Goal: Information Seeking & Learning: Learn about a topic

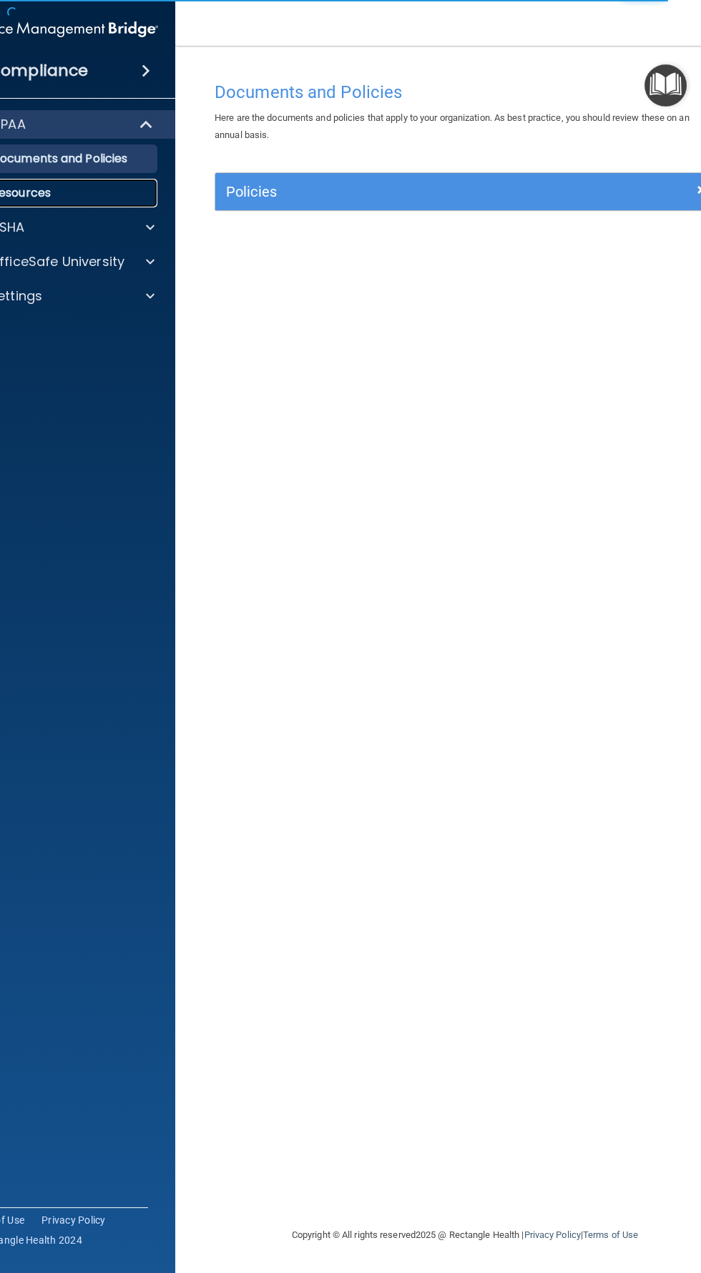
click at [43, 193] on p "Resources" at bounding box center [53, 193] width 195 height 14
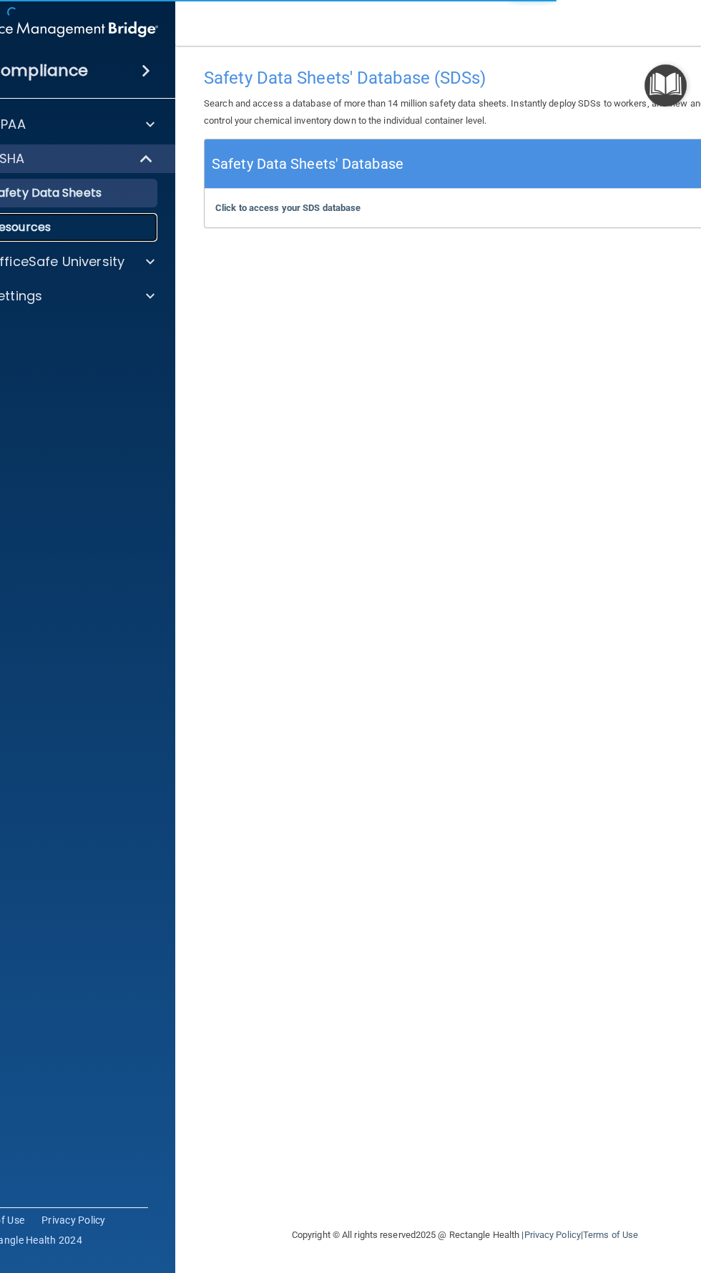
click at [44, 233] on p "Resources" at bounding box center [53, 227] width 195 height 14
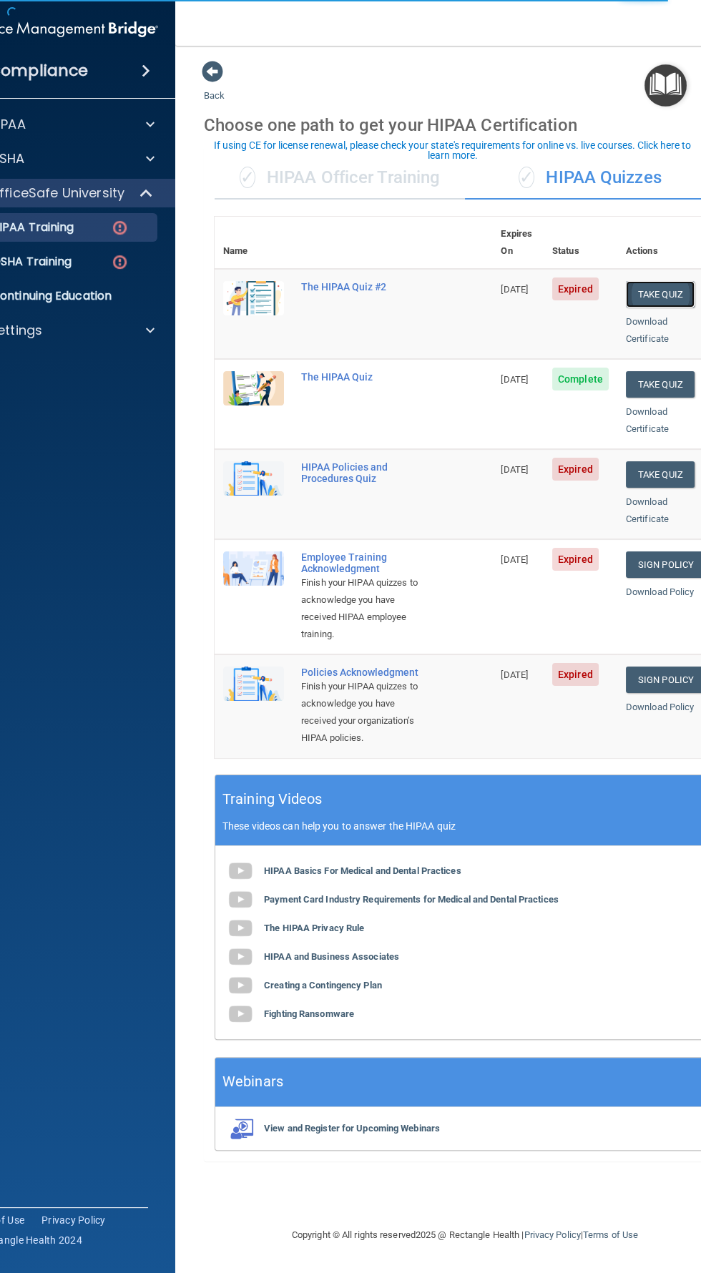
click at [660, 281] on button "Take Quiz" at bounding box center [660, 294] width 69 height 26
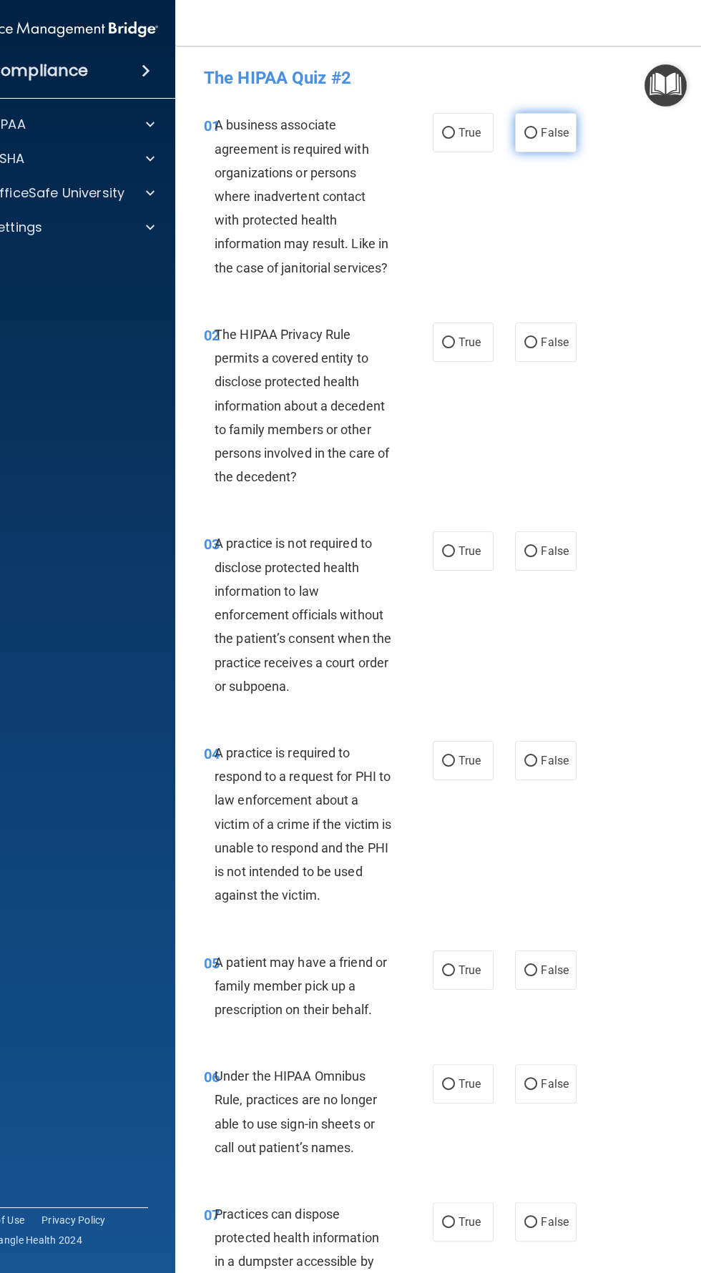
click at [559, 135] on span "False" at bounding box center [555, 133] width 28 height 14
click at [537, 135] on input "False" at bounding box center [530, 133] width 13 height 11
radio input "true"
click at [452, 343] on input "True" at bounding box center [448, 343] width 13 height 11
radio input "true"
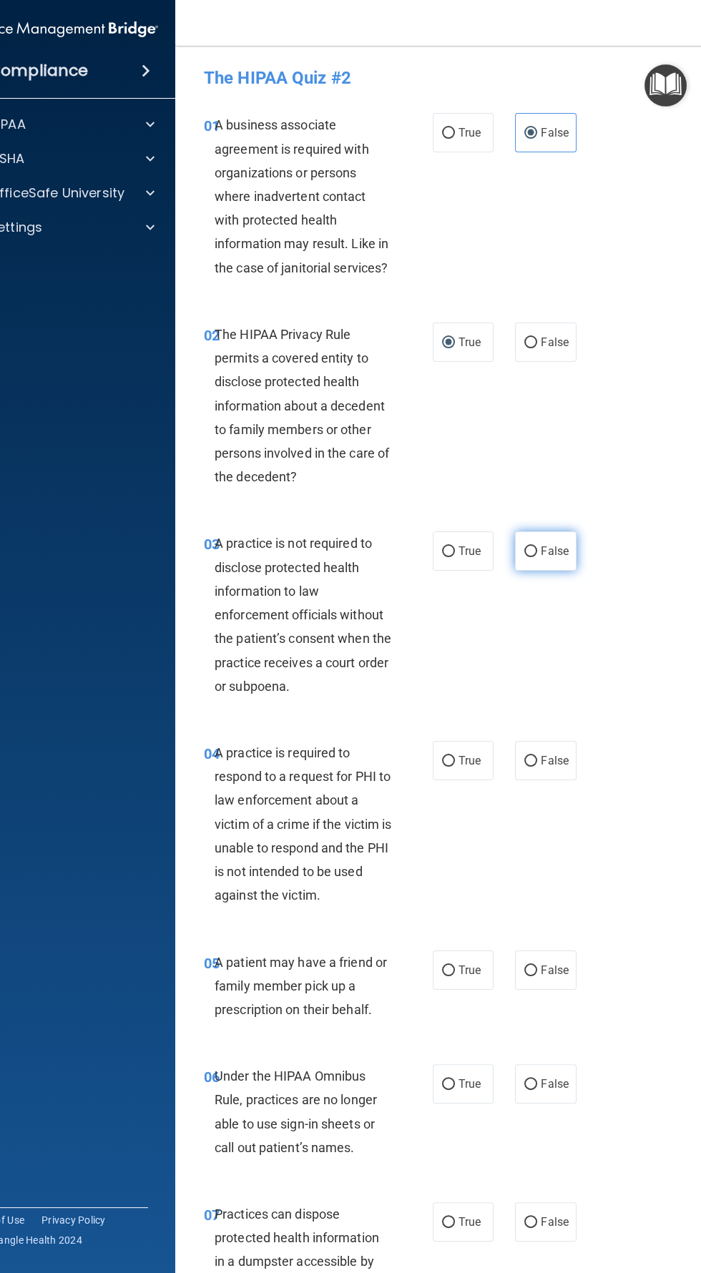
click at [533, 551] on input "False" at bounding box center [530, 552] width 13 height 11
radio input "true"
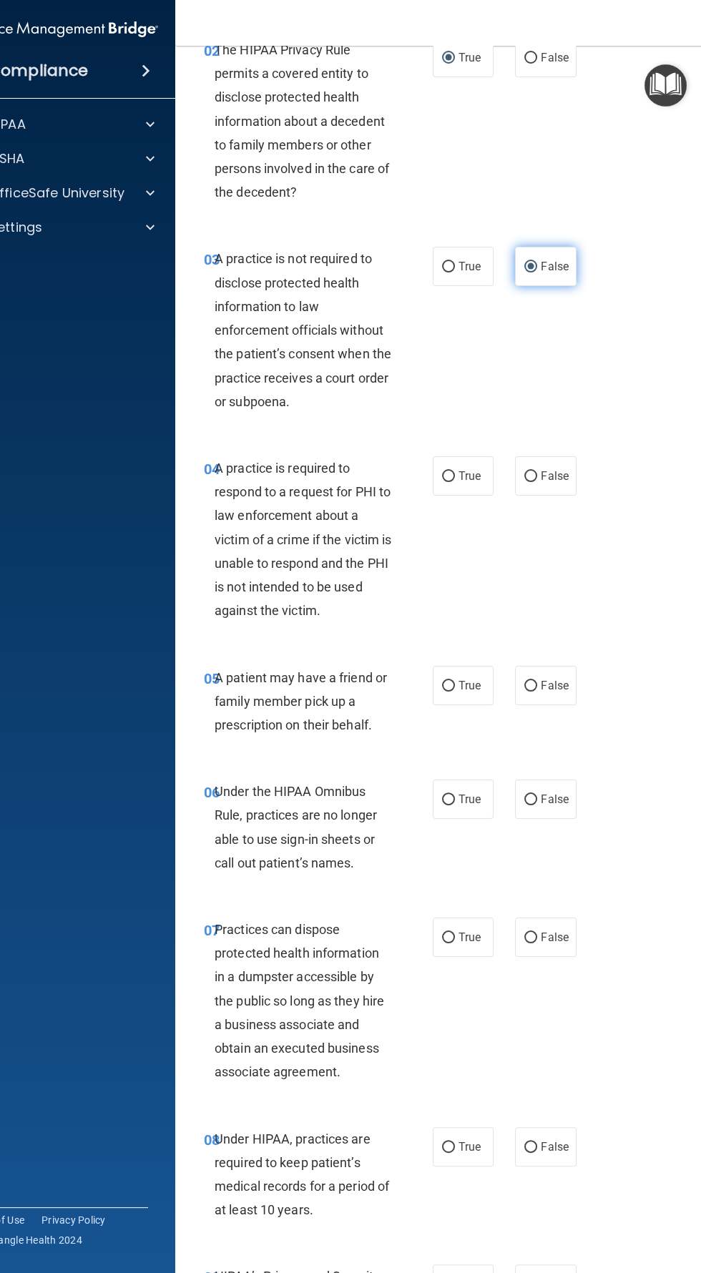
scroll to position [290, 0]
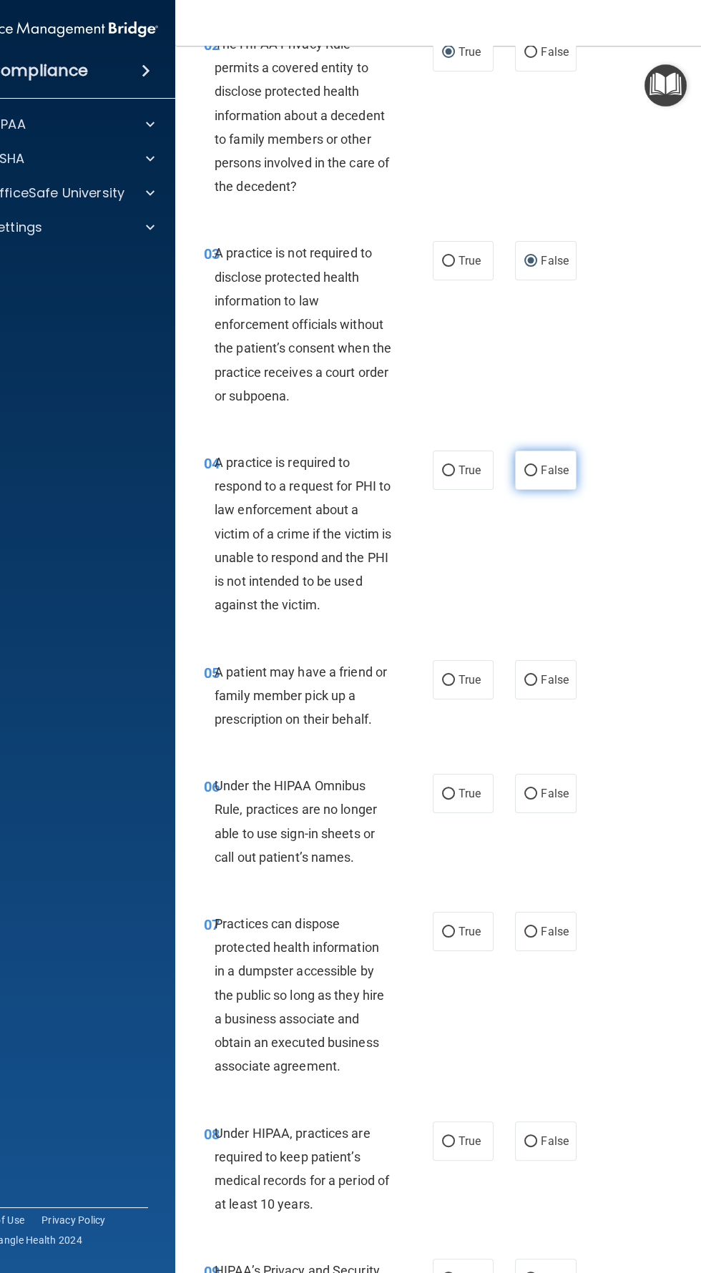
click at [556, 468] on span "False" at bounding box center [555, 471] width 28 height 14
click at [537, 468] on input "False" at bounding box center [530, 471] width 13 height 11
radio input "true"
click at [452, 255] on label "True" at bounding box center [463, 260] width 61 height 39
click at [452, 256] on input "True" at bounding box center [448, 261] width 13 height 11
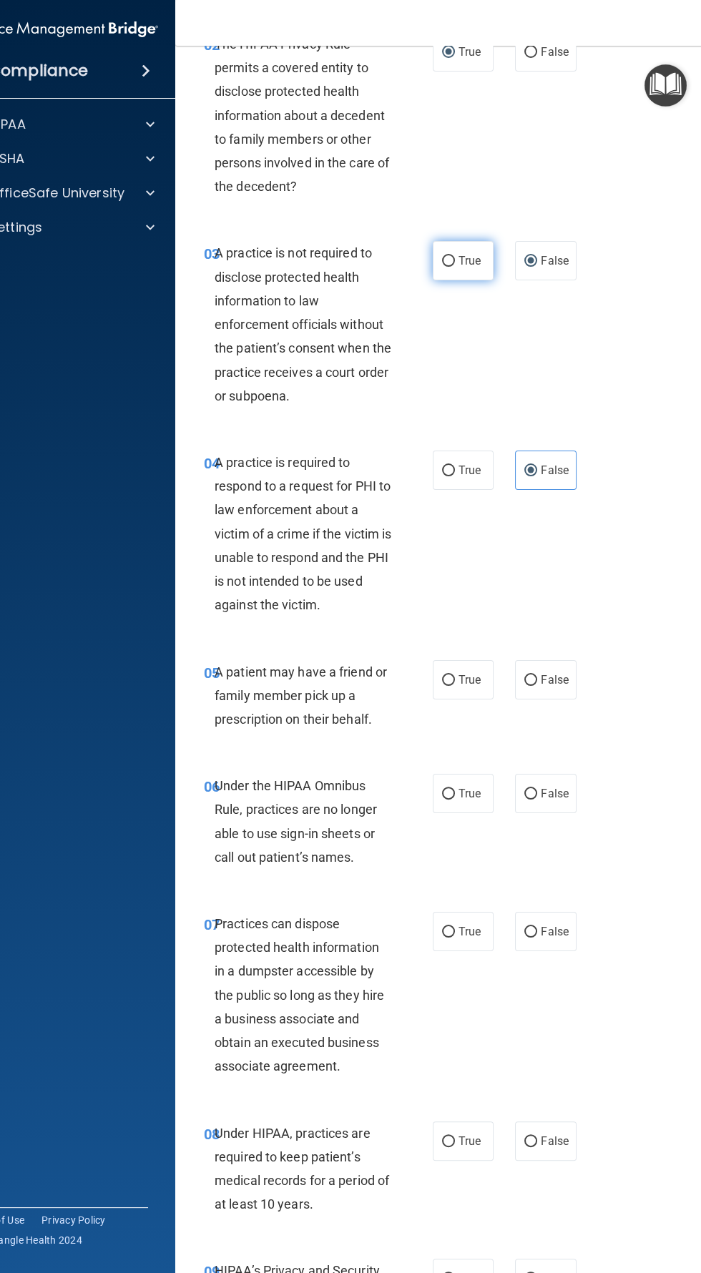
radio input "true"
radio input "false"
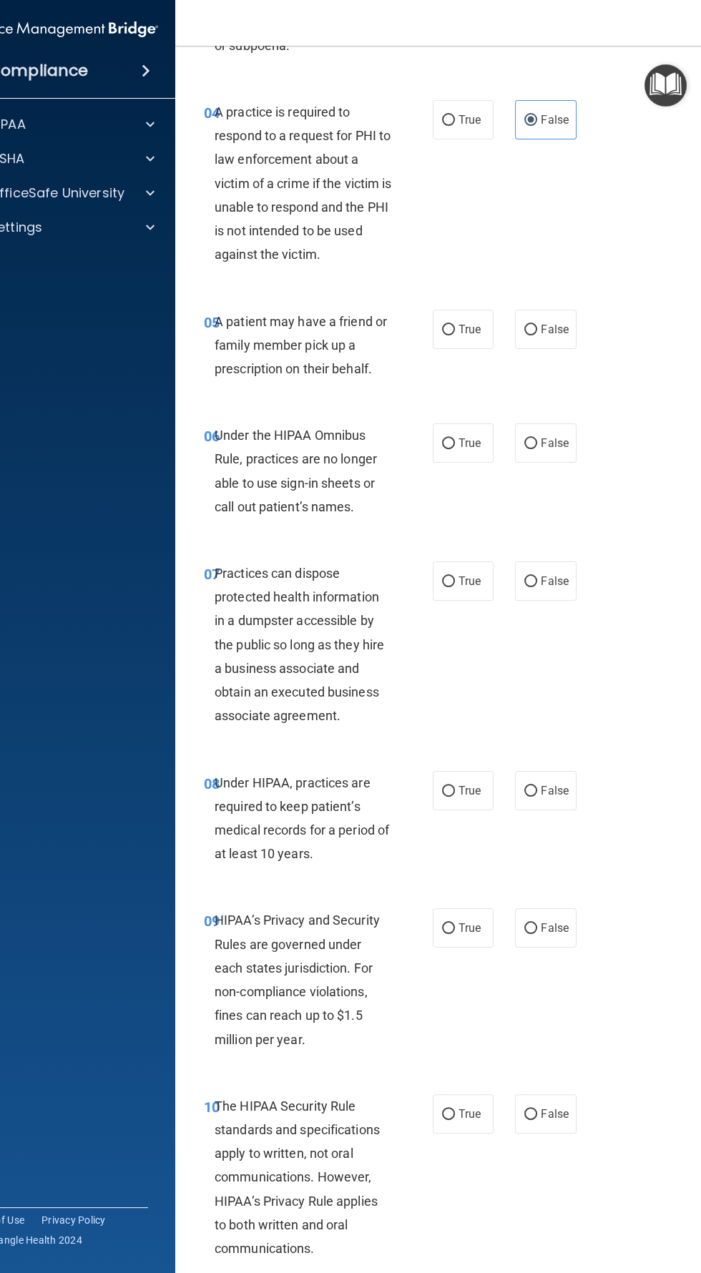
scroll to position [646, 0]
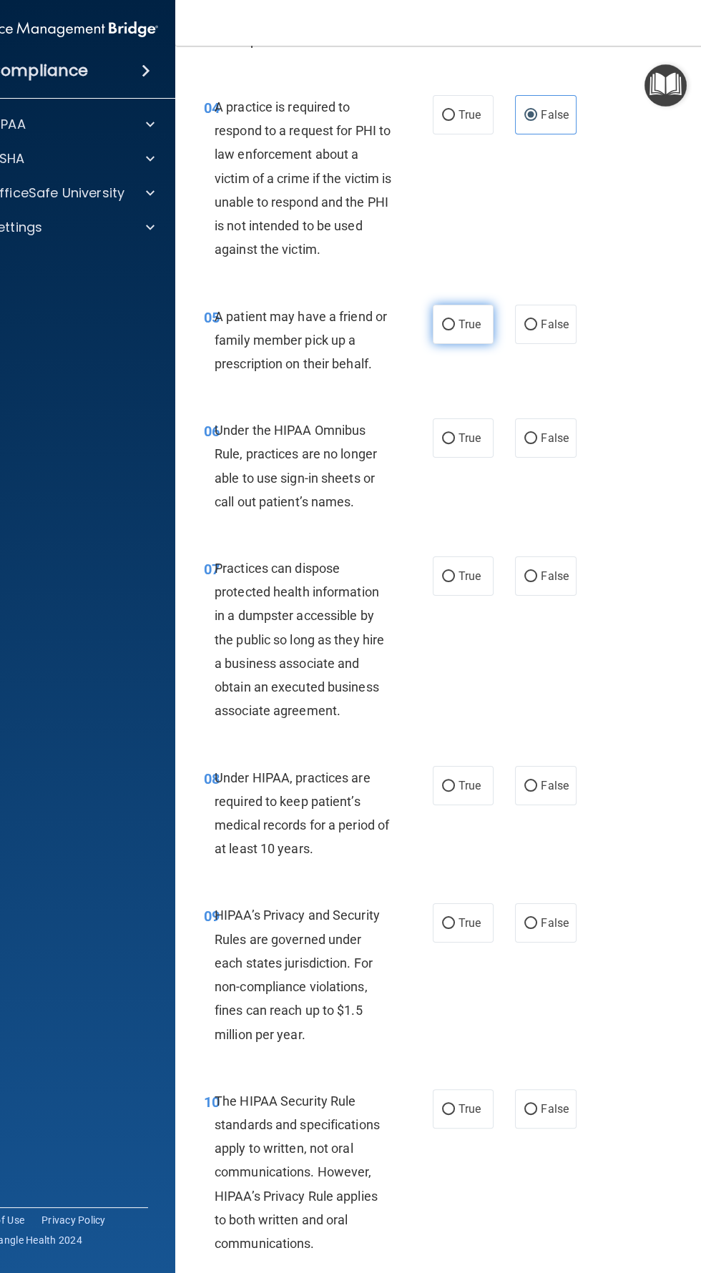
click at [452, 324] on input "True" at bounding box center [448, 325] width 13 height 11
radio input "true"
click at [531, 441] on input "False" at bounding box center [530, 439] width 13 height 11
radio input "true"
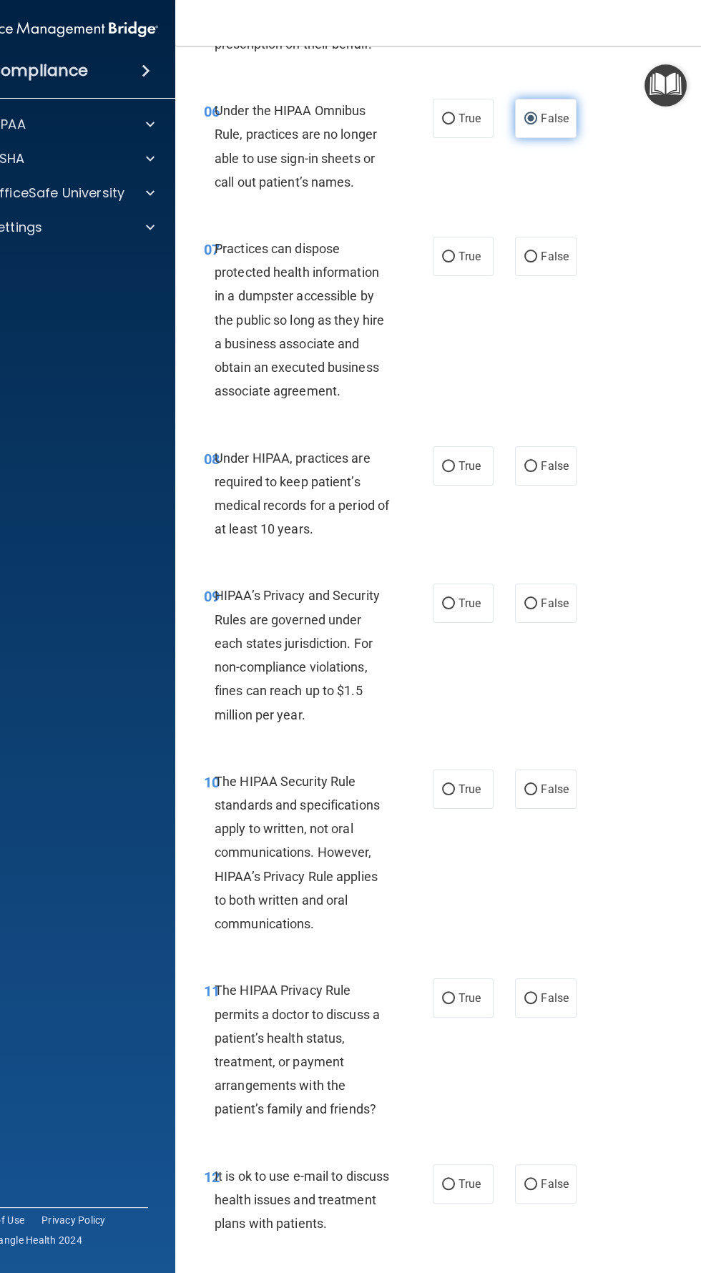
scroll to position [970, 0]
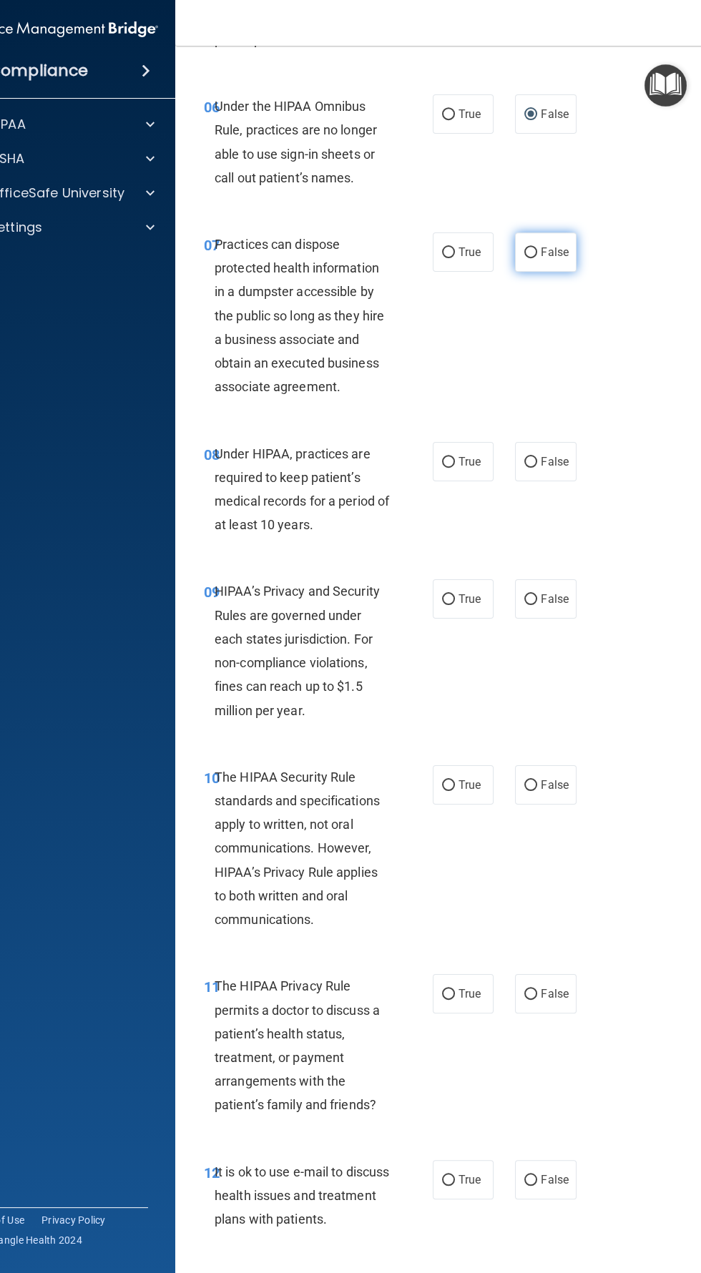
click at [564, 251] on span "False" at bounding box center [555, 252] width 28 height 14
click at [537, 251] on input "False" at bounding box center [530, 253] width 13 height 11
radio input "true"
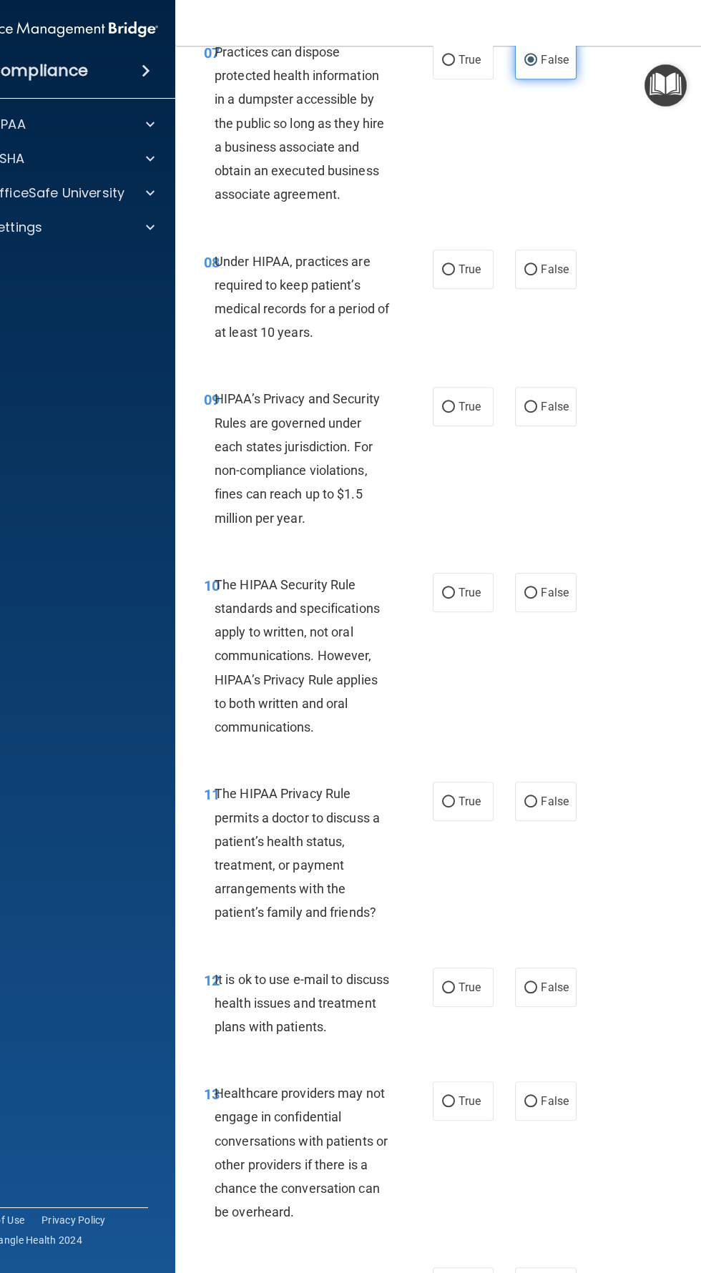
scroll to position [1165, 0]
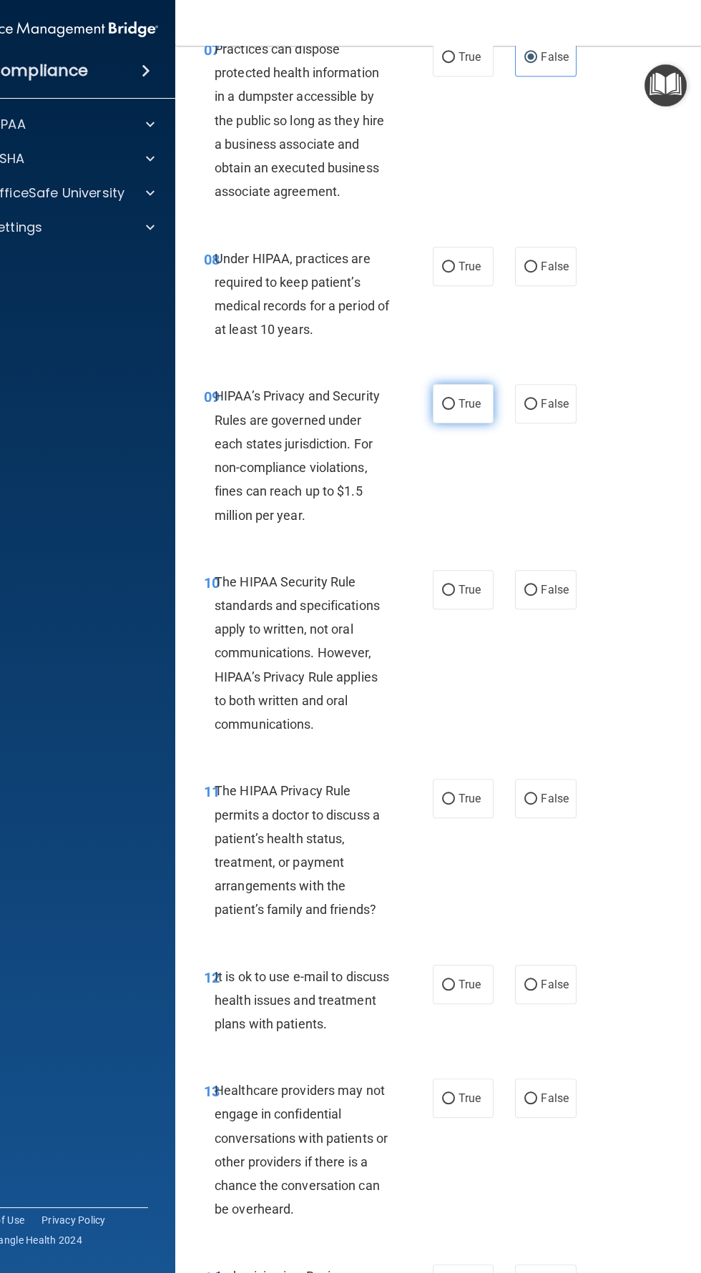
click at [448, 404] on input "True" at bounding box center [448, 404] width 13 height 11
radio input "true"
click at [478, 268] on span "True" at bounding box center [470, 267] width 22 height 14
click at [455, 268] on input "True" at bounding box center [448, 267] width 13 height 11
radio input "true"
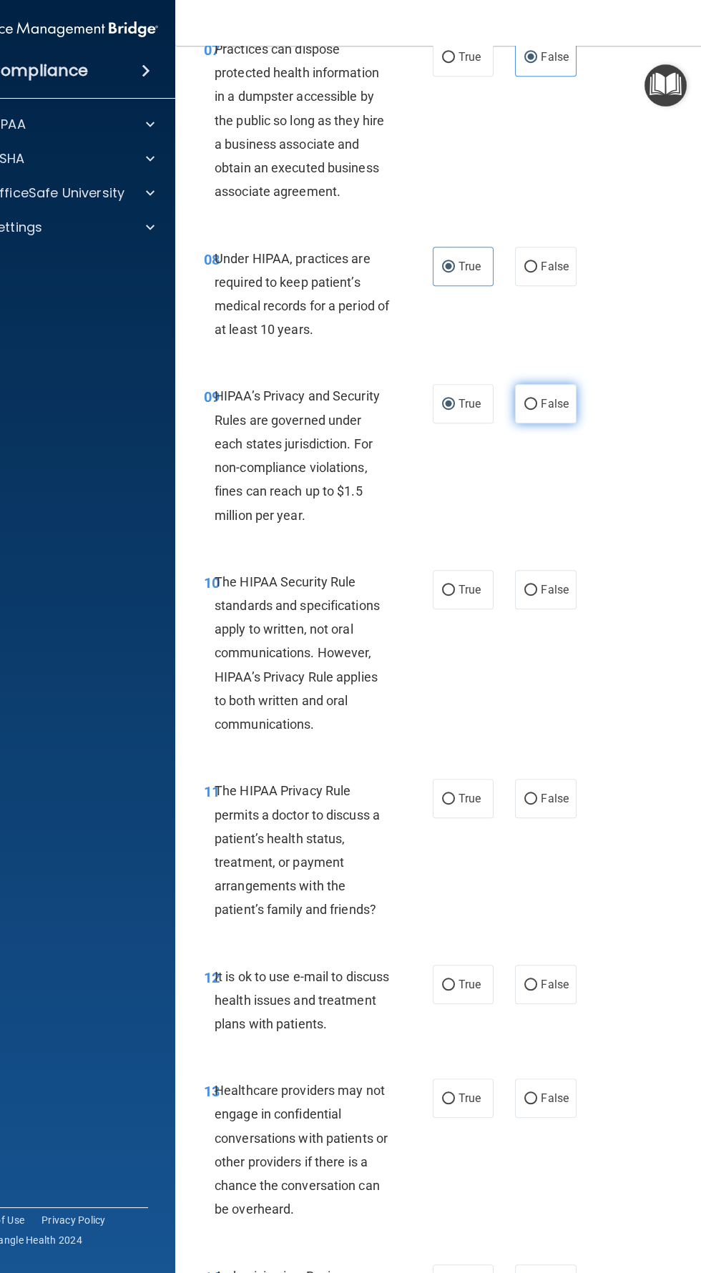
click at [532, 399] on input "False" at bounding box center [530, 404] width 13 height 11
radio input "true"
radio input "false"
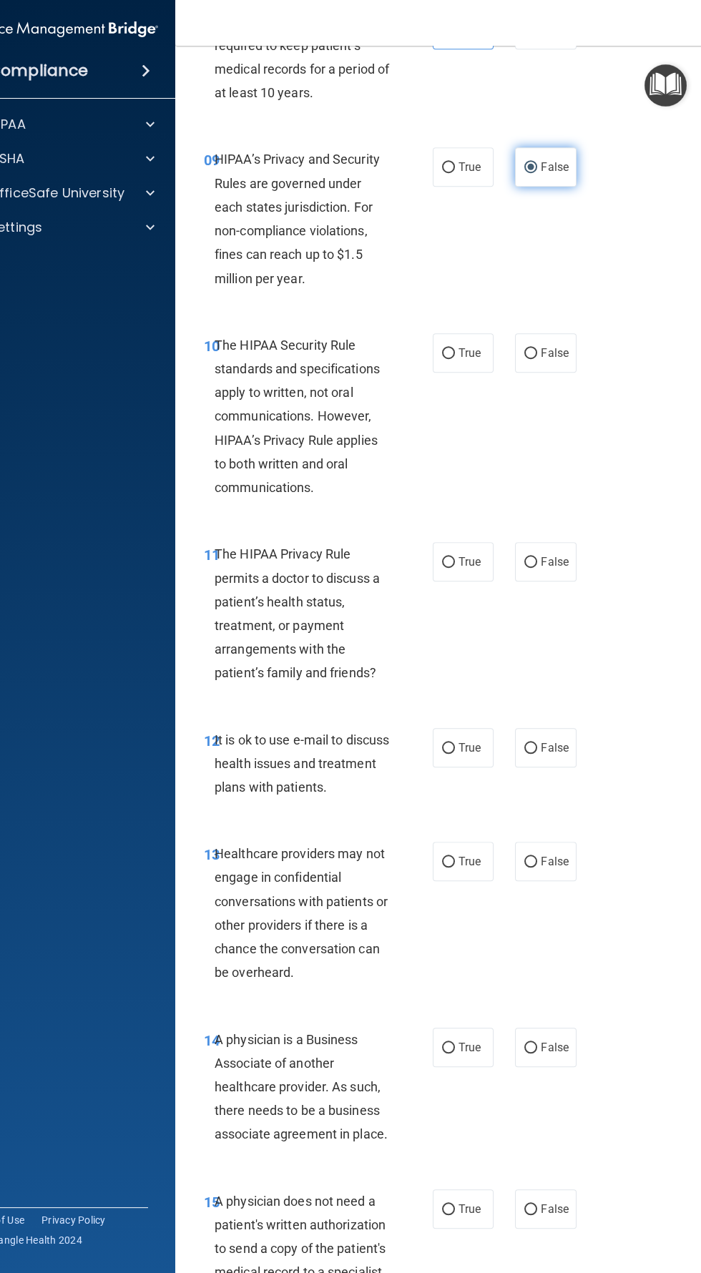
scroll to position [1402, 0]
click at [448, 352] on input "True" at bounding box center [448, 353] width 13 height 11
radio input "true"
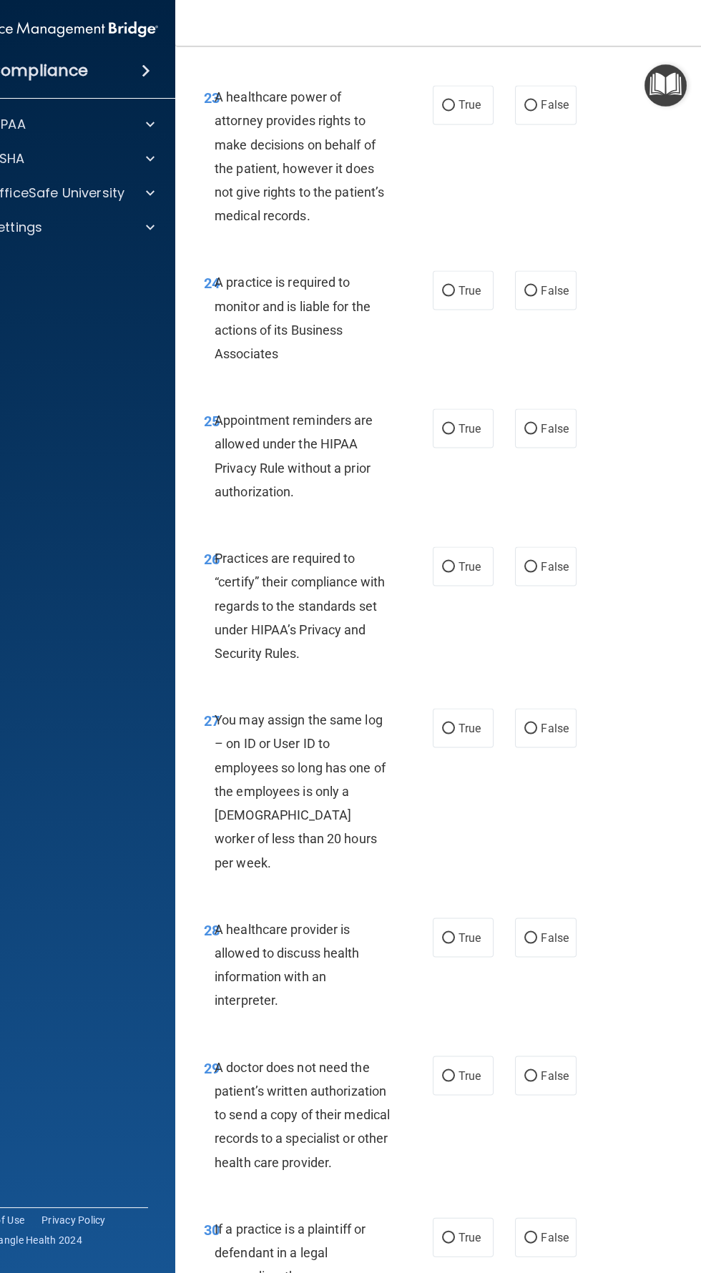
scroll to position [4030, 0]
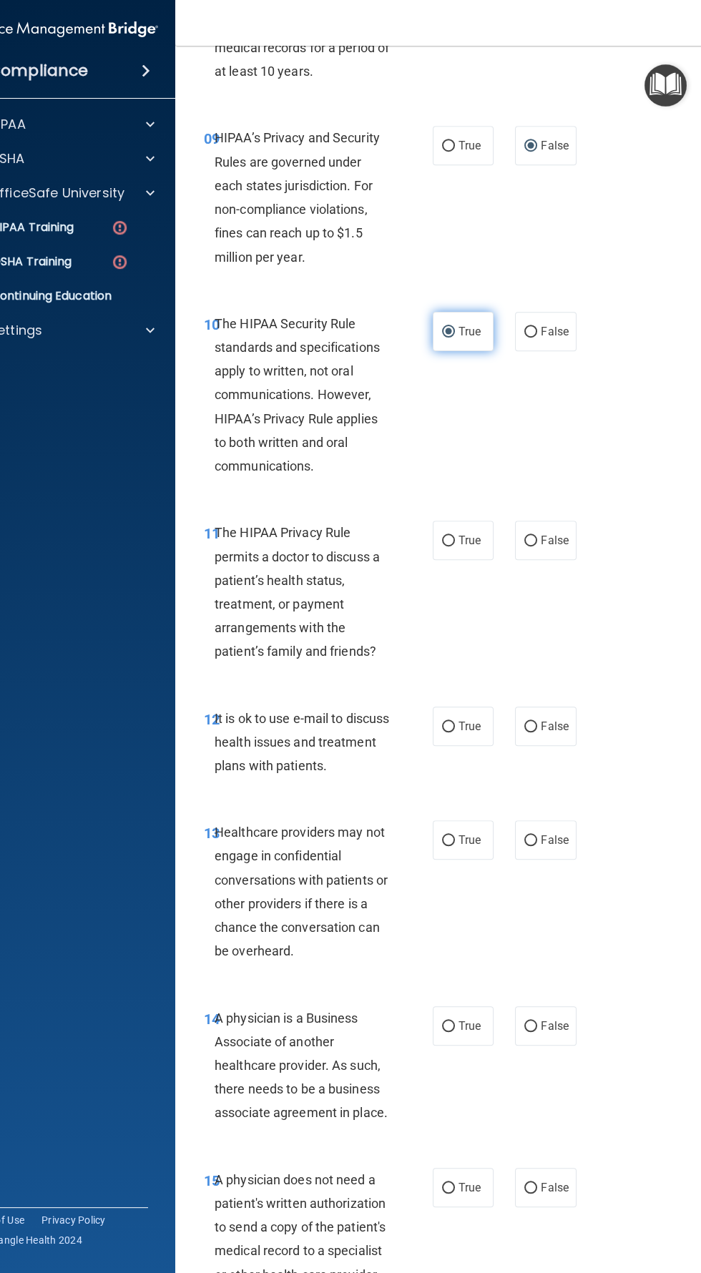
scroll to position [1421, 0]
